Goal: Task Accomplishment & Management: Use online tool/utility

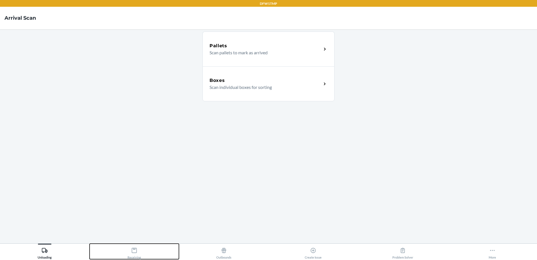
click at [134, 248] on icon at bounding box center [134, 250] width 5 height 5
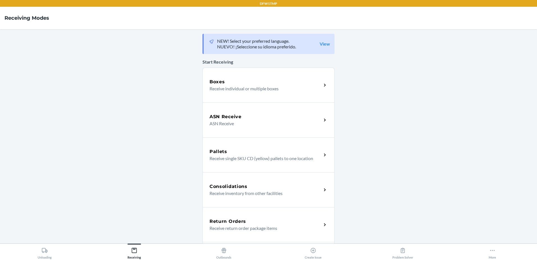
drag, startPoint x: 232, startPoint y: 133, endPoint x: 227, endPoint y: 126, distance: 8.4
click at [232, 133] on div "ASN Receive ASN Receive" at bounding box center [269, 119] width 132 height 35
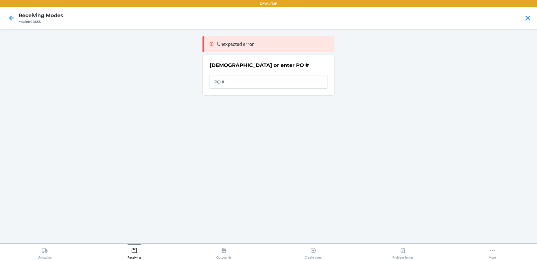
type input "890291"
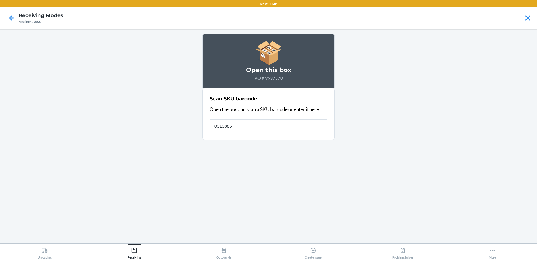
type input "00108855"
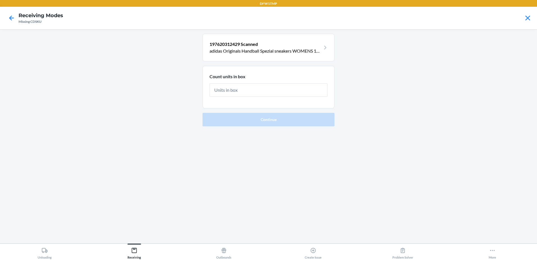
type input "4"
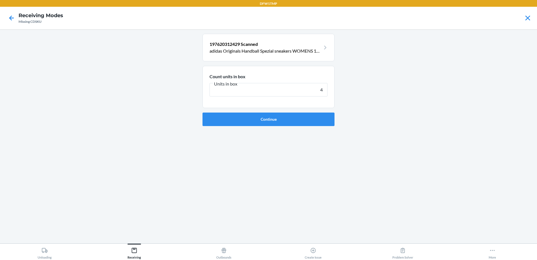
click button "Continue" at bounding box center [269, 118] width 132 height 13
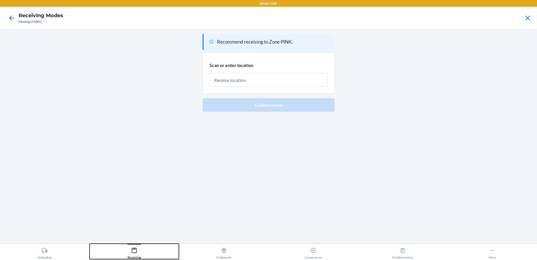
click at [141, 251] on button "Receiving" at bounding box center [135, 250] width 90 height 15
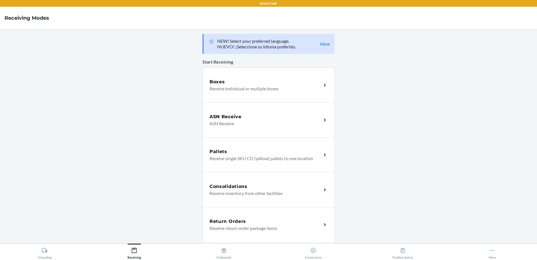
drag, startPoint x: 242, startPoint y: 115, endPoint x: 228, endPoint y: 100, distance: 20.7
click at [242, 115] on div "ASN Receive" at bounding box center [266, 116] width 112 height 7
